Goal: Task Accomplishment & Management: Use online tool/utility

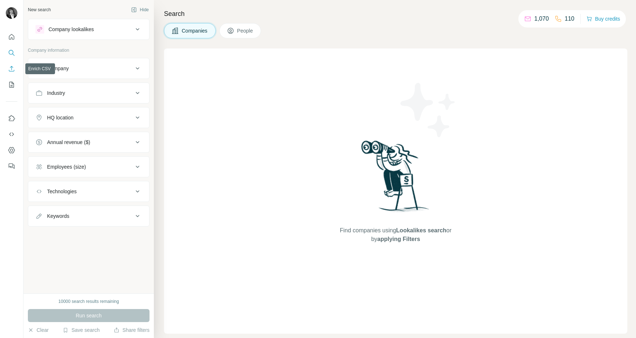
click at [9, 70] on icon "Enrich CSV" at bounding box center [11, 68] width 7 height 7
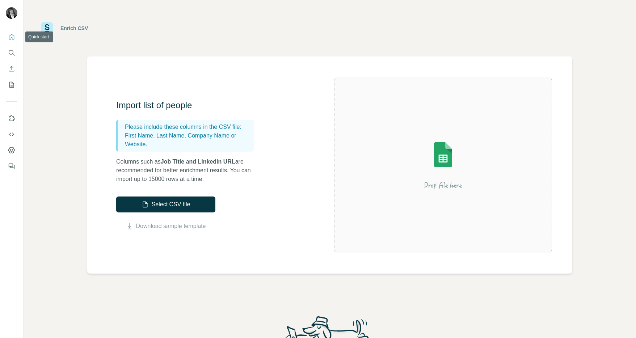
click at [8, 39] on icon "Quick start" at bounding box center [11, 36] width 7 height 7
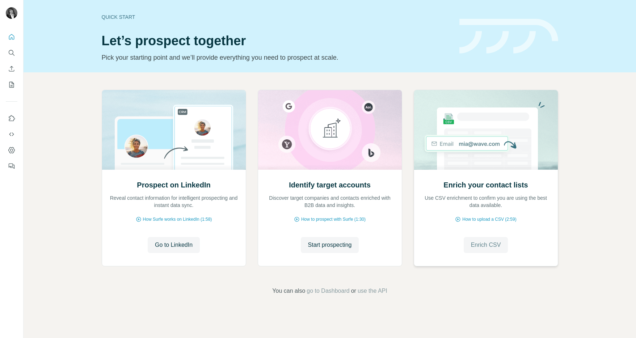
click at [494, 246] on span "Enrich CSV" at bounding box center [486, 245] width 30 height 9
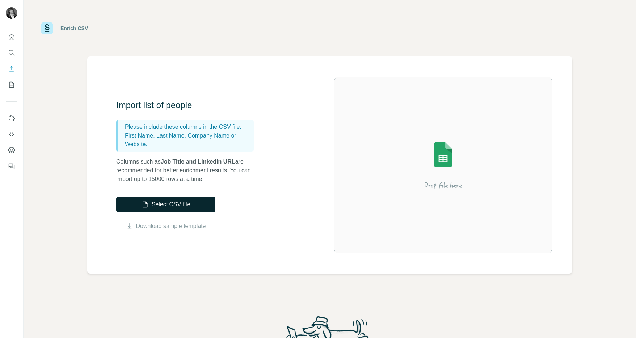
click at [188, 204] on button "Select CSV file" at bounding box center [165, 205] width 99 height 16
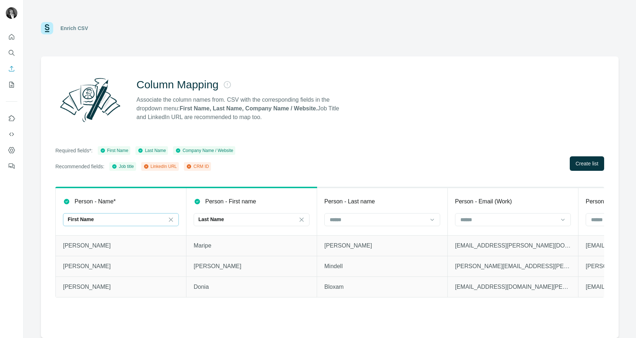
drag, startPoint x: 170, startPoint y: 222, endPoint x: 164, endPoint y: 222, distance: 5.1
click at [170, 223] on icon at bounding box center [170, 219] width 7 height 7
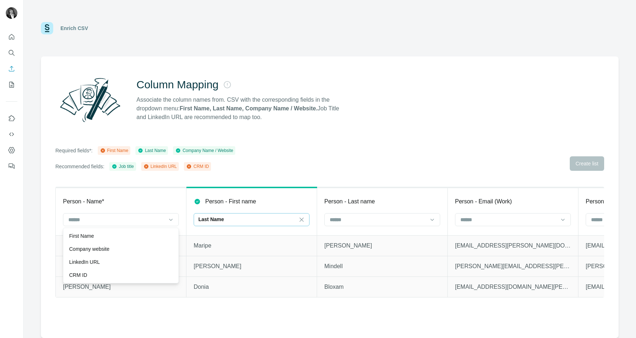
click at [277, 223] on div "Last Name" at bounding box center [248, 220] width 98 height 12
click at [296, 222] on input at bounding box center [248, 220] width 98 height 8
click at [296, 222] on div "Last Name" at bounding box center [248, 219] width 98 height 7
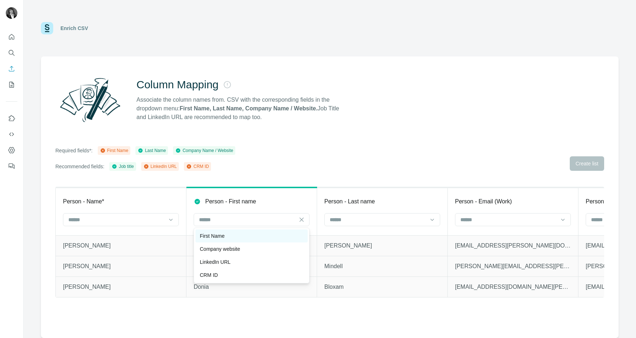
click at [287, 233] on div "First Name" at bounding box center [252, 236] width 104 height 7
click at [393, 224] on div at bounding box center [378, 220] width 98 height 12
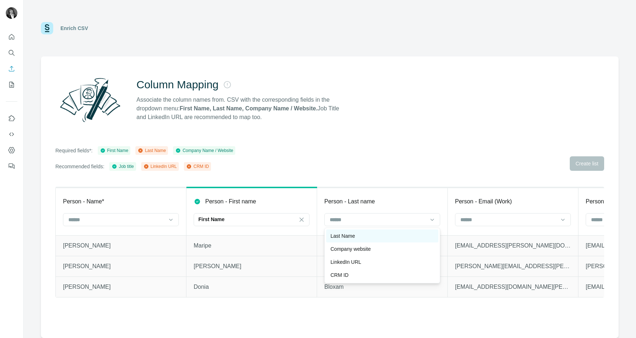
click at [393, 236] on div "Last Name" at bounding box center [383, 236] width 104 height 7
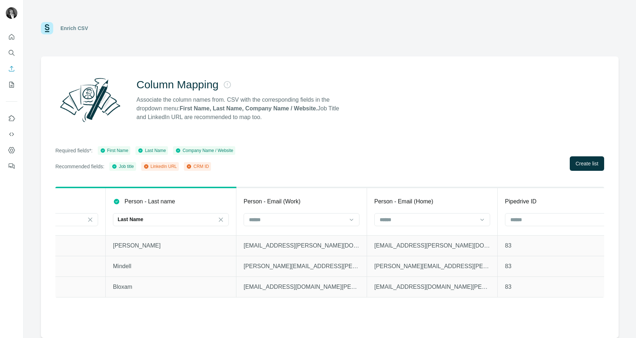
scroll to position [0, 230]
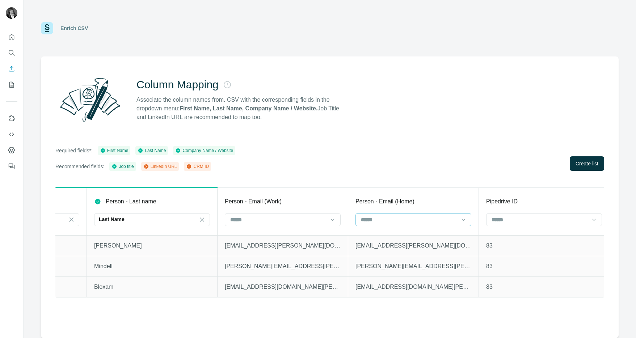
click at [459, 221] on div at bounding box center [414, 219] width 116 height 13
click at [325, 218] on input at bounding box center [279, 220] width 98 height 8
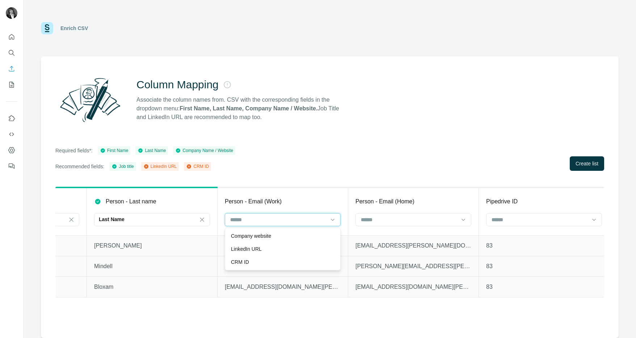
click at [326, 221] on input at bounding box center [279, 220] width 98 height 8
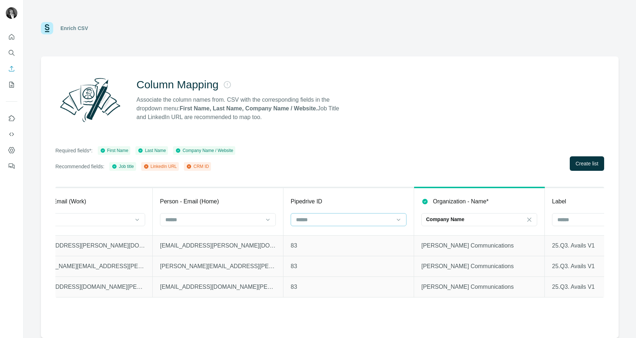
scroll to position [0, 428]
click at [401, 223] on div at bounding box center [347, 219] width 116 height 13
click at [377, 264] on div "CRM ID" at bounding box center [347, 262] width 104 height 7
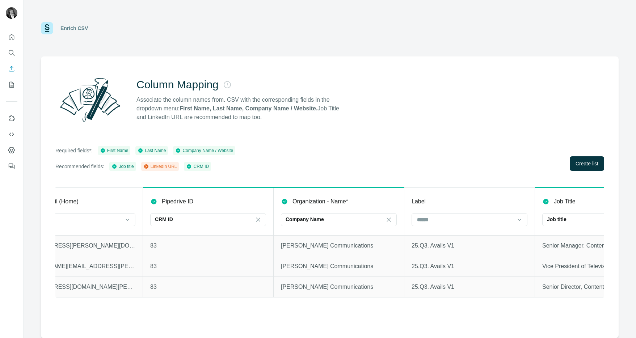
scroll to position [0, 581]
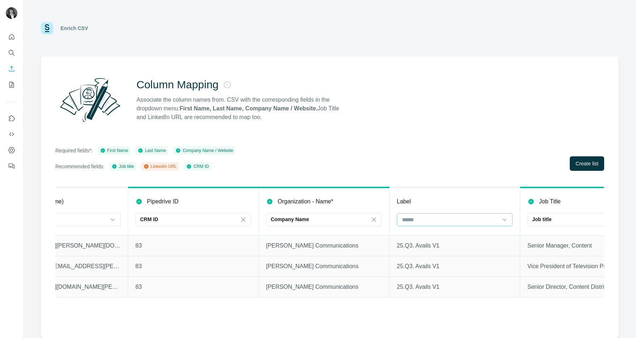
click at [497, 220] on input at bounding box center [451, 220] width 98 height 8
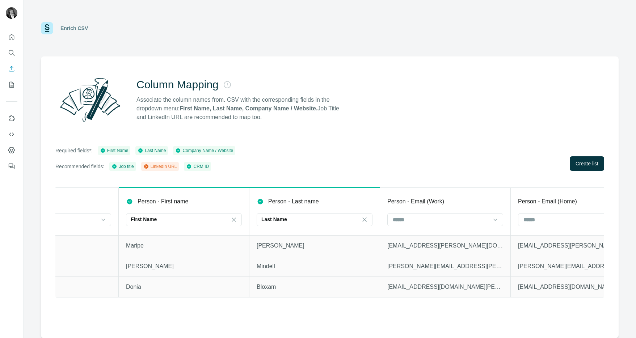
scroll to position [0, 67]
click at [585, 163] on span "Create list" at bounding box center [587, 163] width 23 height 7
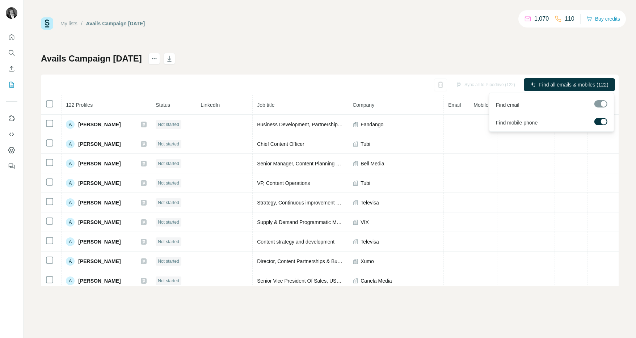
drag, startPoint x: 598, startPoint y: 121, endPoint x: 600, endPoint y: 108, distance: 13.6
click at [598, 121] on label at bounding box center [601, 121] width 13 height 7
click at [600, 104] on div at bounding box center [601, 103] width 13 height 7
click at [604, 105] on div at bounding box center [601, 103] width 13 height 7
click at [496, 44] on div "My lists / Avails Campaign [DATE] 1,070 110 Buy credits Avails Campaign [DATE] …" at bounding box center [330, 151] width 578 height 269
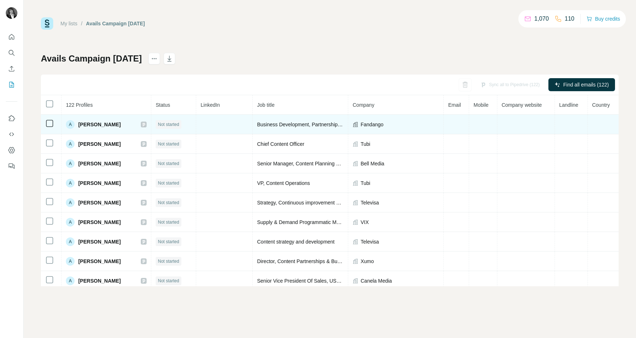
scroll to position [24, 0]
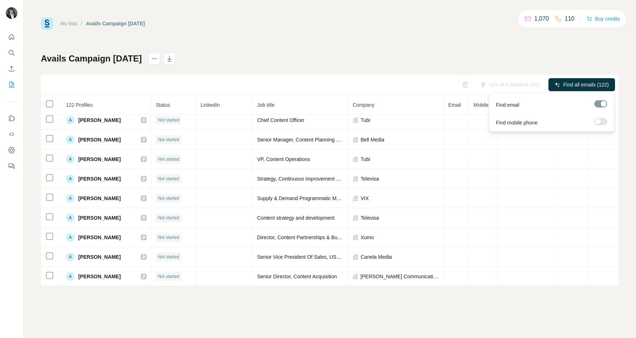
click at [580, 84] on span "Find all emails (122)" at bounding box center [587, 84] width 46 height 7
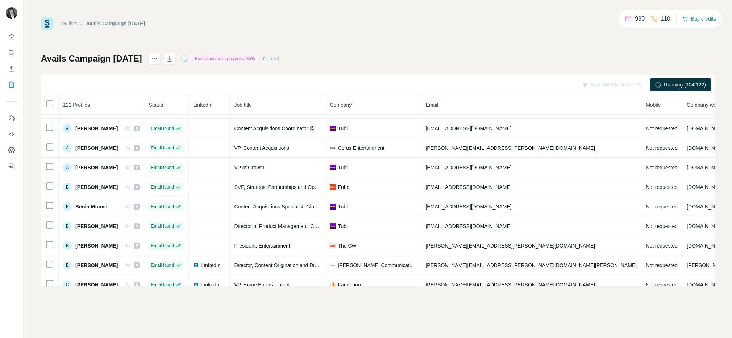
scroll to position [220, 0]
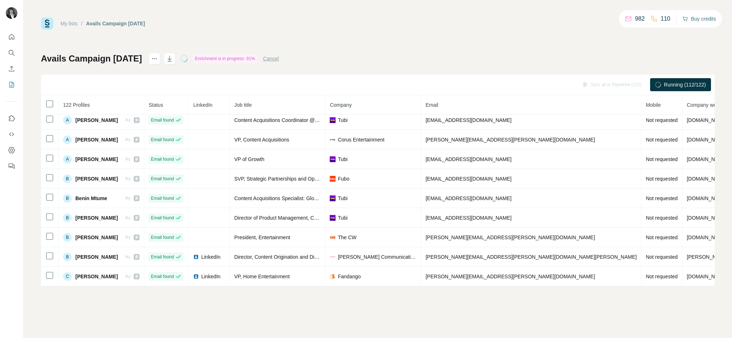
click at [636, 20] on button "Buy credits" at bounding box center [699, 19] width 34 height 10
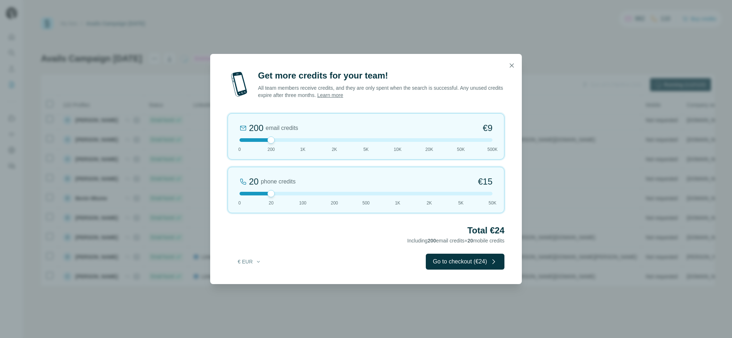
click at [398, 142] on div "200 email credits €9 0 200 1K 2K 5K 10K 20K 50K 500K" at bounding box center [365, 136] width 277 height 46
click at [464, 141] on div at bounding box center [365, 140] width 253 height 4
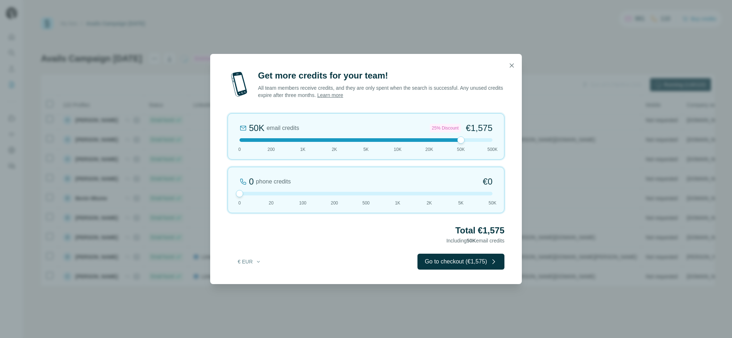
drag, startPoint x: 272, startPoint y: 193, endPoint x: 243, endPoint y: 195, distance: 29.0
click at [243, 195] on div at bounding box center [239, 193] width 7 height 7
click at [255, 259] on icon "button" at bounding box center [258, 262] width 6 height 6
click at [256, 281] on div "$ USD" at bounding box center [264, 278] width 61 height 7
click at [511, 67] on icon "button" at bounding box center [511, 65] width 7 height 7
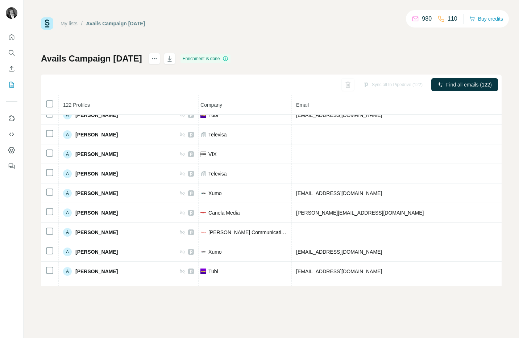
scroll to position [0, 184]
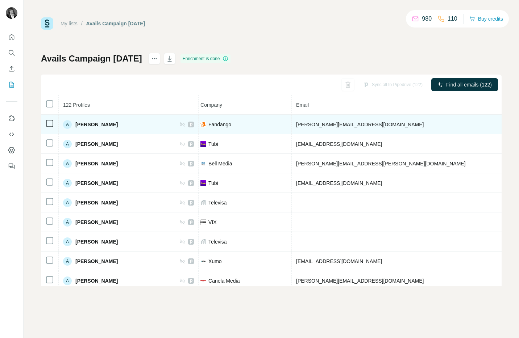
click at [96, 124] on span "[PERSON_NAME]" at bounding box center [96, 124] width 42 height 7
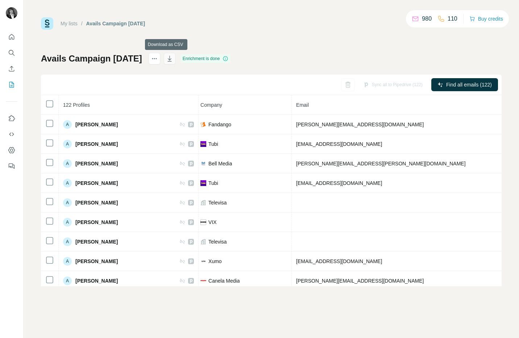
click at [166, 60] on icon "button" at bounding box center [169, 58] width 7 height 7
click at [225, 59] on icon at bounding box center [225, 59] width 6 height 6
click at [212, 60] on div "Enrichment is done" at bounding box center [205, 58] width 50 height 9
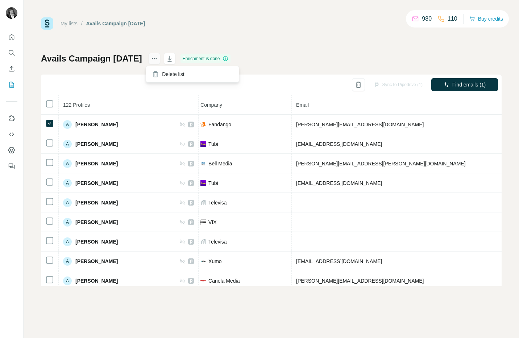
click at [154, 62] on icon "actions" at bounding box center [154, 58] width 7 height 7
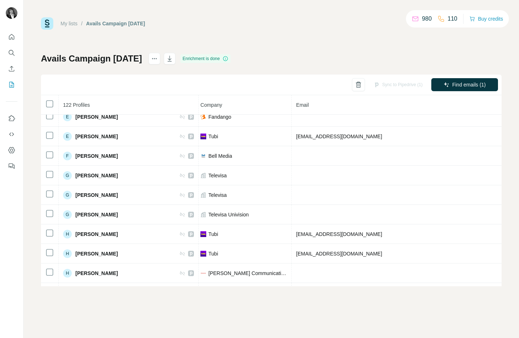
scroll to position [877, 184]
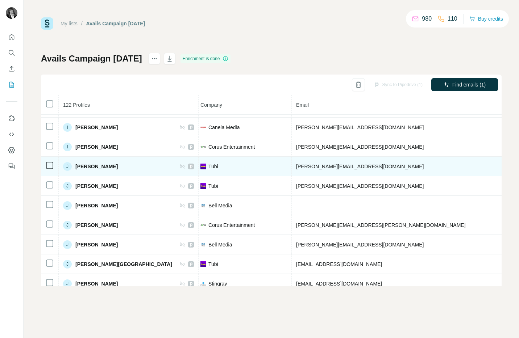
click at [96, 169] on span "[PERSON_NAME]" at bounding box center [96, 166] width 42 height 7
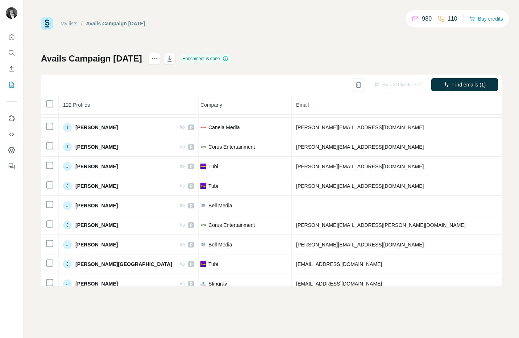
click at [166, 60] on icon "button" at bounding box center [169, 58] width 7 height 7
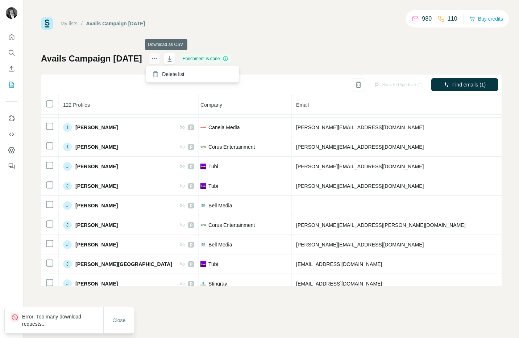
click at [154, 60] on icon "actions" at bounding box center [154, 58] width 7 height 7
click at [250, 51] on div "My lists / Avails Campaign [DATE] 980 110 Buy credits Avails Campaign [DATE] En…" at bounding box center [271, 151] width 460 height 269
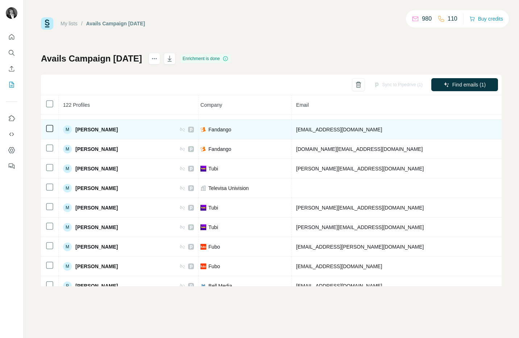
scroll to position [1589, 184]
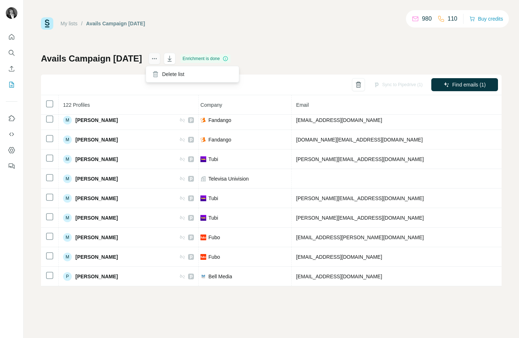
click at [155, 58] on icon "actions" at bounding box center [154, 58] width 7 height 7
click at [168, 58] on icon "button" at bounding box center [169, 58] width 7 height 7
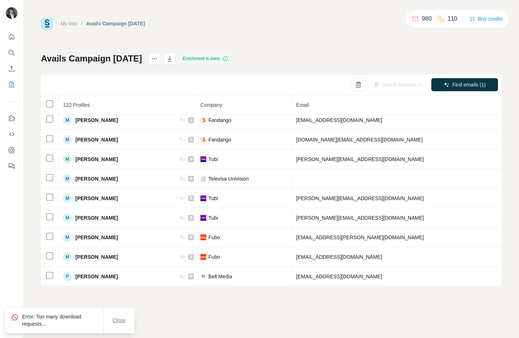
click at [121, 323] on span "Close" at bounding box center [119, 320] width 13 height 7
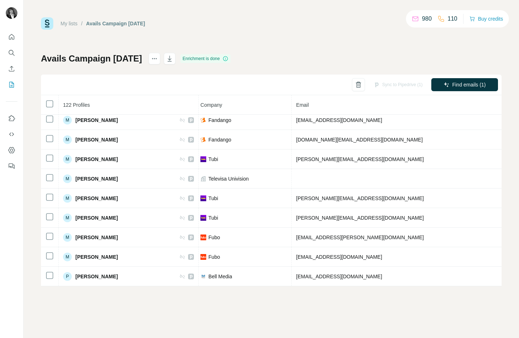
click at [396, 87] on div "Sync to Pipedrive (1)" at bounding box center [397, 84] width 59 height 13
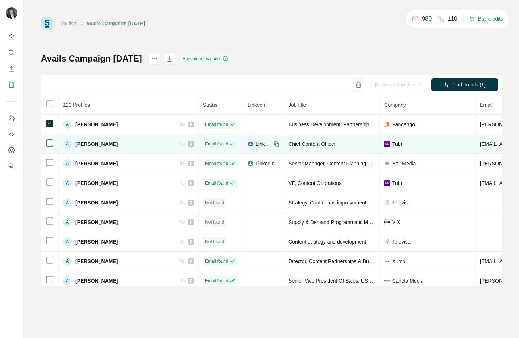
scroll to position [0, 0]
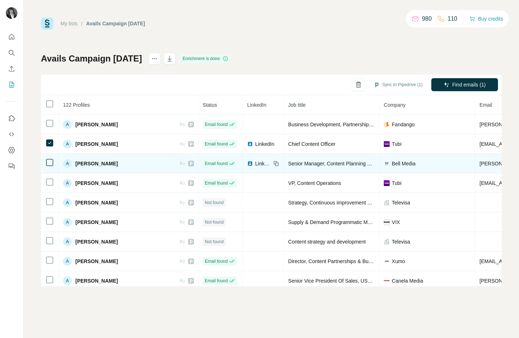
click at [45, 163] on icon at bounding box center [49, 162] width 9 height 9
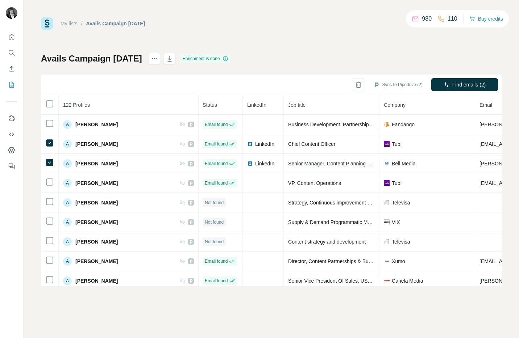
click at [243, 109] on th "LinkedIn" at bounding box center [263, 105] width 41 height 20
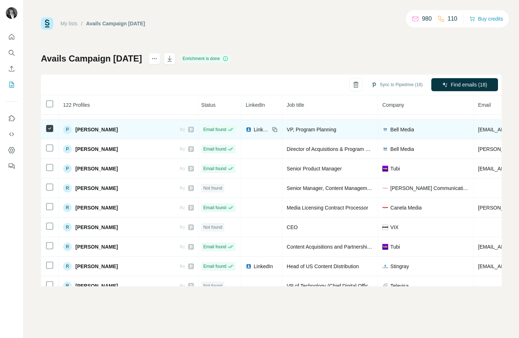
scroll to position [1784, 2]
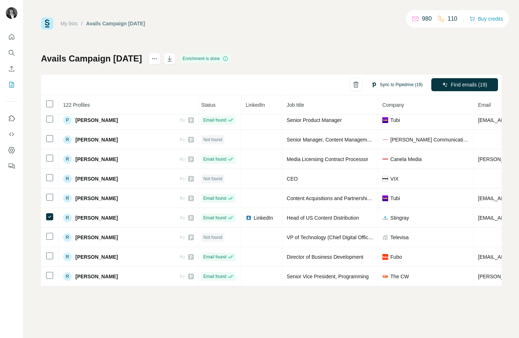
click at [395, 89] on button "Sync to Pipedrive (19)" at bounding box center [397, 84] width 62 height 11
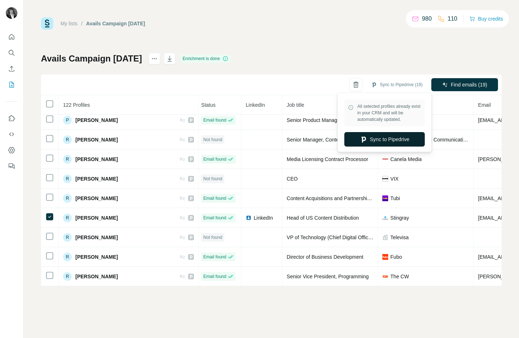
click at [389, 142] on button "Sync to Pipedrive" at bounding box center [384, 139] width 80 height 14
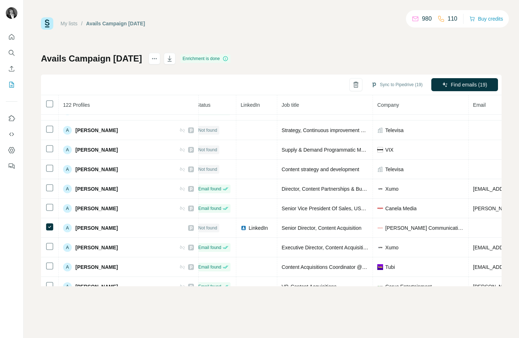
scroll to position [0, 7]
